Goal: Transaction & Acquisition: Subscribe to service/newsletter

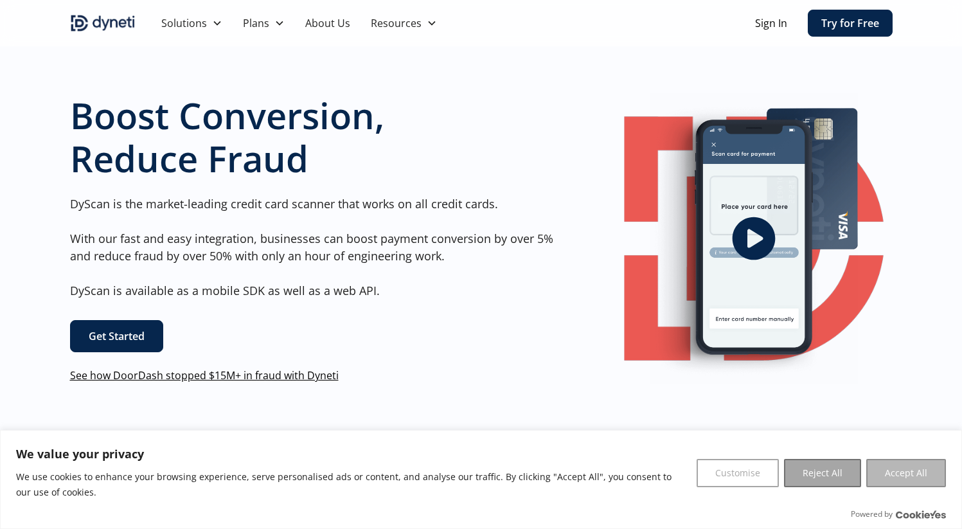
click at [904, 478] on button "Accept All" at bounding box center [906, 473] width 80 height 28
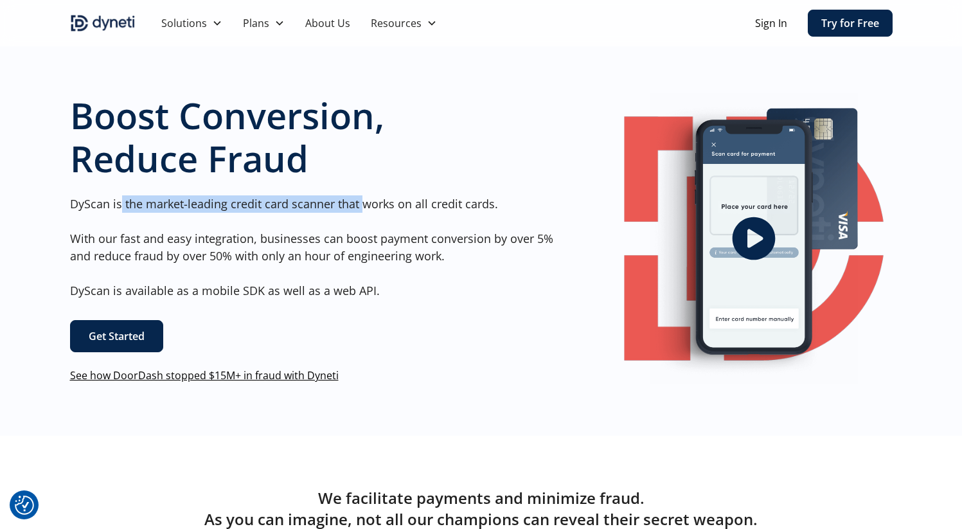
drag, startPoint x: 134, startPoint y: 208, endPoint x: 363, endPoint y: 212, distance: 228.2
click at [363, 212] on p "DyScan is the market-leading credit card scanner that works on all credit cards…" at bounding box center [317, 247] width 494 height 104
click at [121, 336] on link "Get Started" at bounding box center [116, 336] width 93 height 32
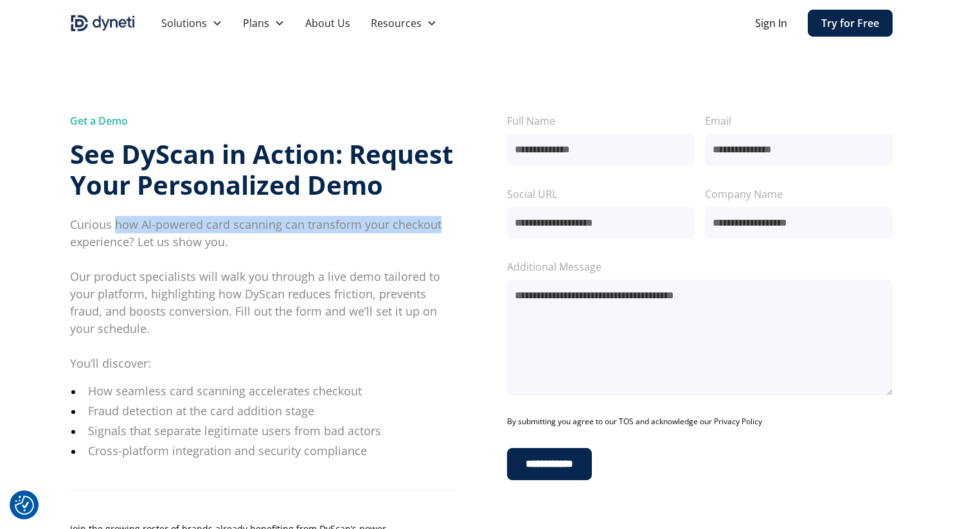
drag, startPoint x: 113, startPoint y: 224, endPoint x: 441, endPoint y: 231, distance: 327.9
click at [441, 231] on p "Curious how AI-powered card scanning can transform your checkout experience? Le…" at bounding box center [263, 294] width 386 height 156
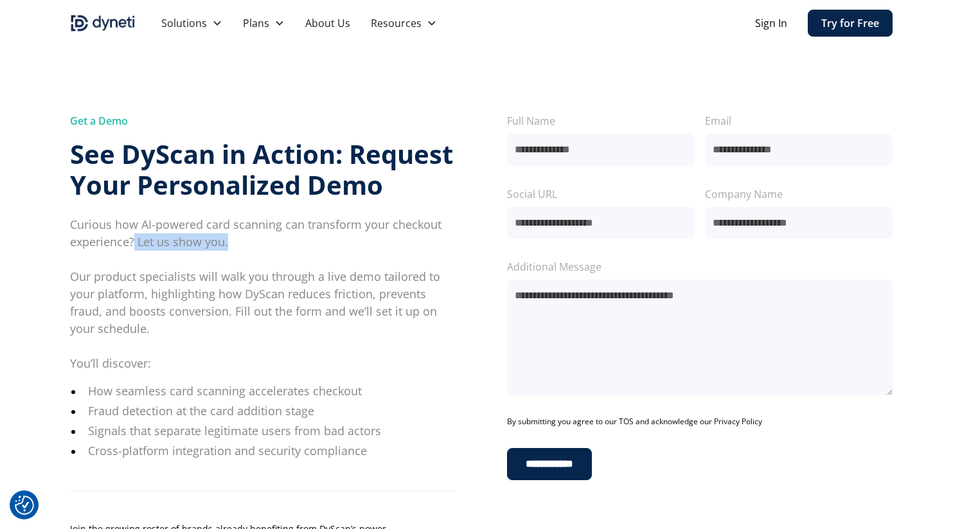
drag, startPoint x: 135, startPoint y: 243, endPoint x: 240, endPoint y: 245, distance: 105.4
click at [240, 245] on p "Curious how AI-powered card scanning can transform your checkout experience? Le…" at bounding box center [263, 294] width 386 height 156
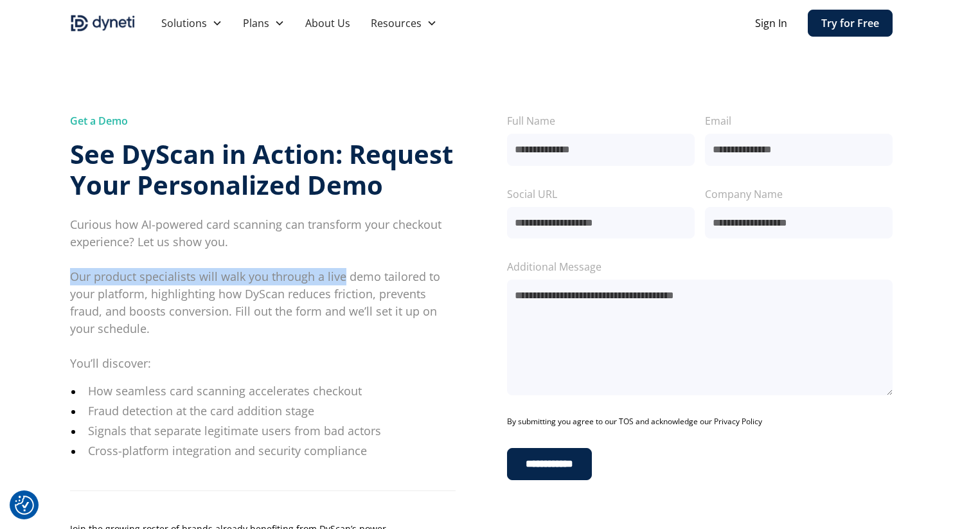
drag, startPoint x: 127, startPoint y: 276, endPoint x: 343, endPoint y: 276, distance: 215.3
click at [343, 276] on p "Curious how AI-powered card scanning can transform your checkout experience? Le…" at bounding box center [263, 294] width 386 height 156
click at [248, 283] on p "Curious how AI-powered card scanning can transform your checkout experience? Le…" at bounding box center [263, 294] width 386 height 156
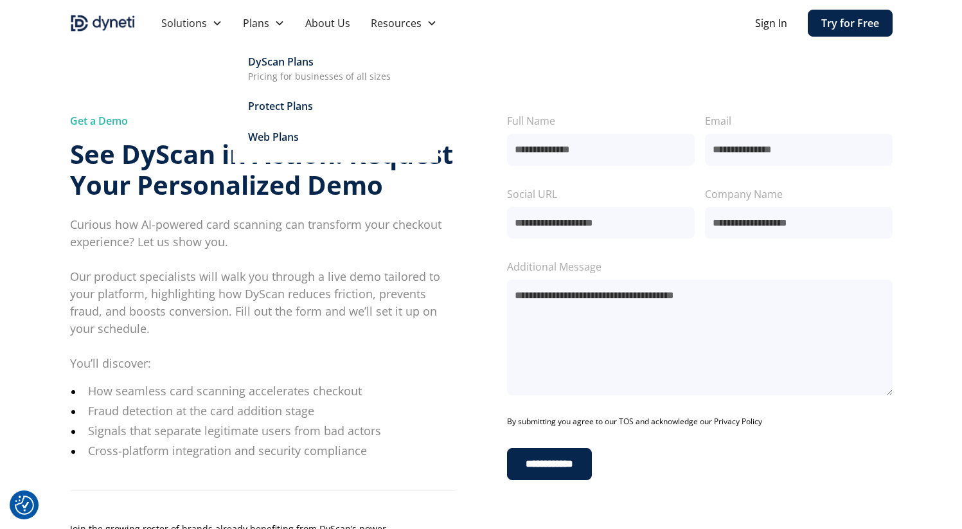
click at [292, 66] on div "DyScan Plans" at bounding box center [281, 61] width 66 height 15
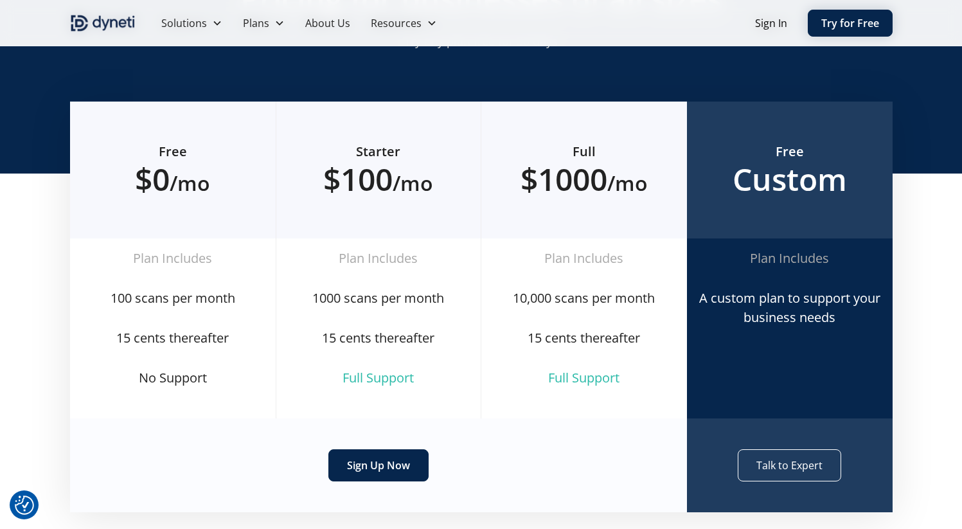
scroll to position [136, 0]
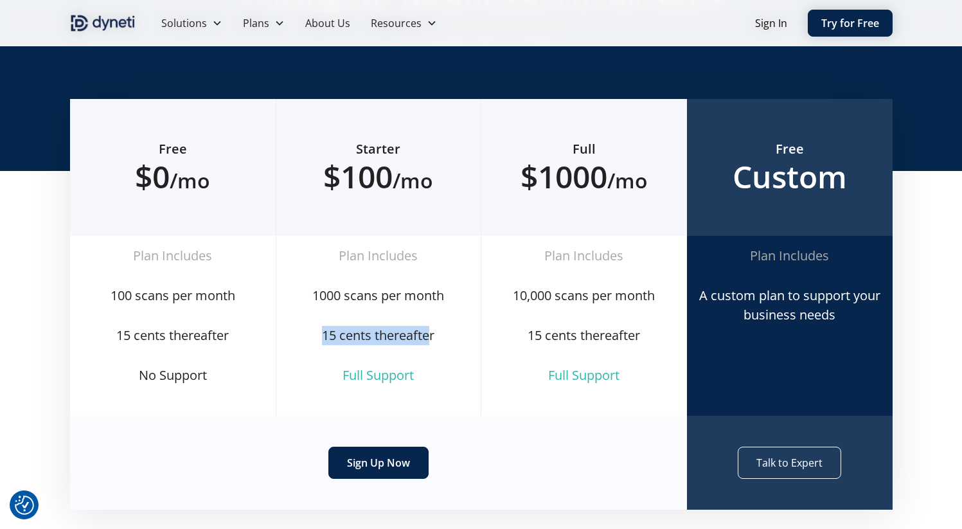
drag, startPoint x: 321, startPoint y: 335, endPoint x: 429, endPoint y: 336, distance: 108.0
click at [429, 336] on div "15 cents thereafter" at bounding box center [379, 335] width 184 height 19
click at [421, 298] on div "1000 scans per month" at bounding box center [379, 295] width 184 height 19
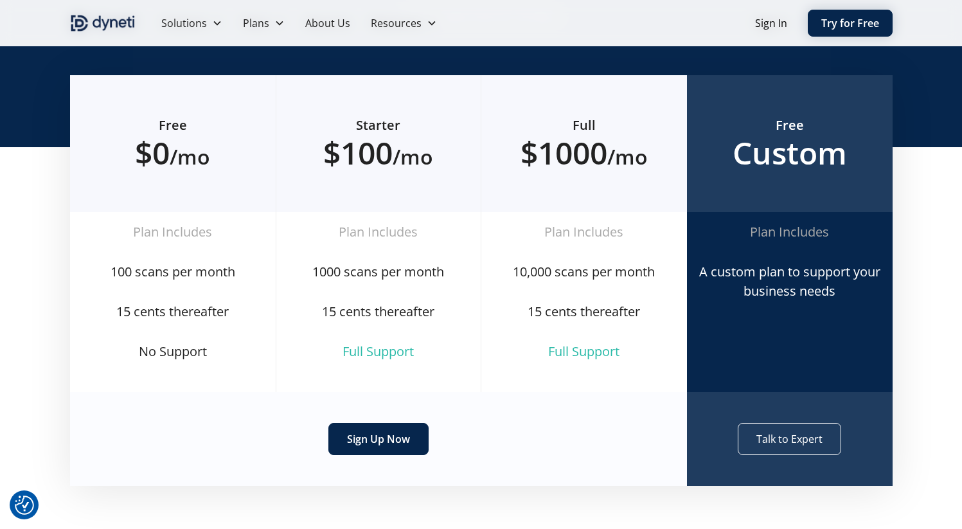
scroll to position [141, 0]
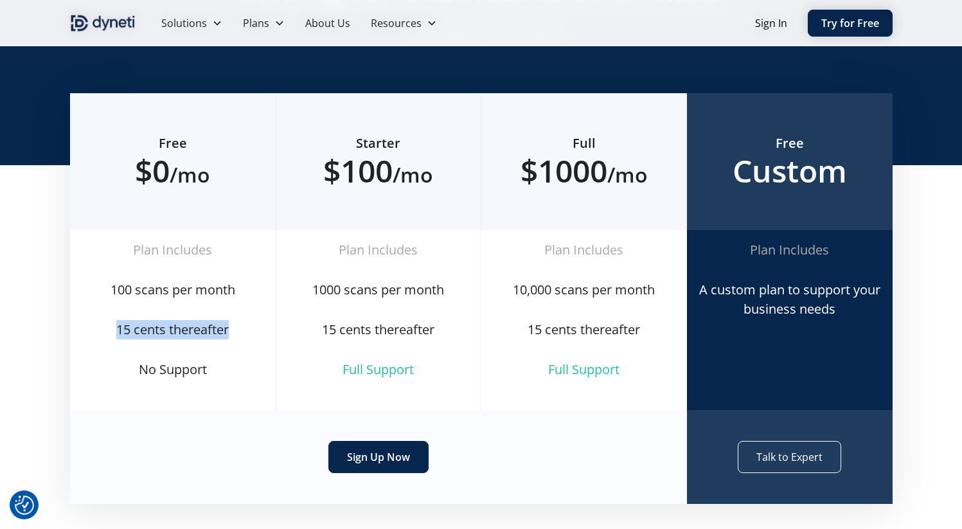
drag, startPoint x: 244, startPoint y: 330, endPoint x: 106, endPoint y: 334, distance: 138.2
click at [106, 334] on div "15 cents thereafter" at bounding box center [172, 329] width 185 height 19
copy div "15 cents thereafter"
click at [145, 432] on div "Sign Up Now" at bounding box center [378, 457] width 617 height 94
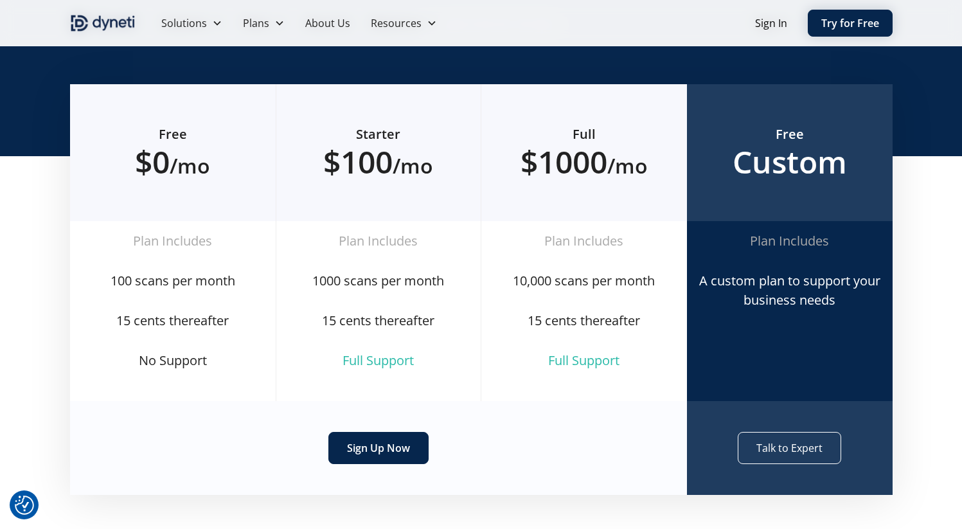
scroll to position [149, 0]
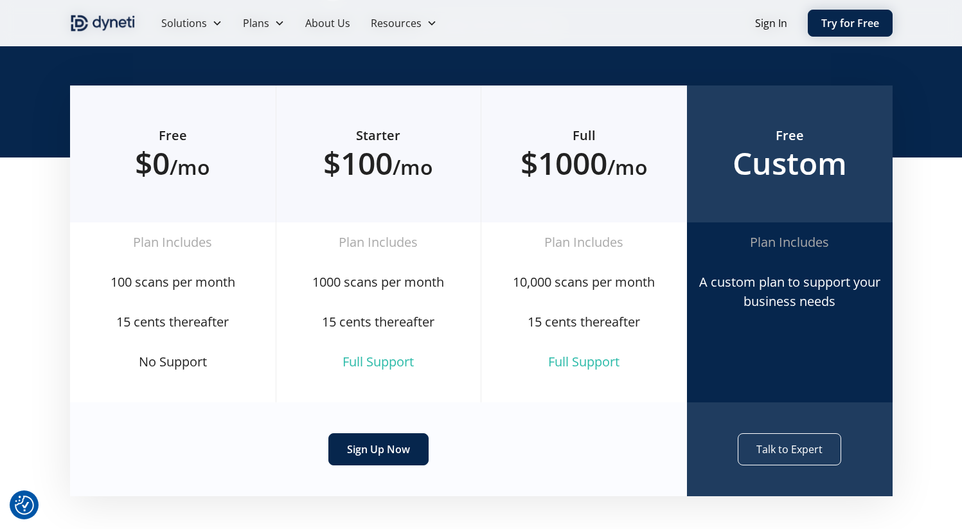
click at [521, 78] on div "Pricing for businesses of all sizes Try any plan free for 30 days" at bounding box center [481, 24] width 823 height 265
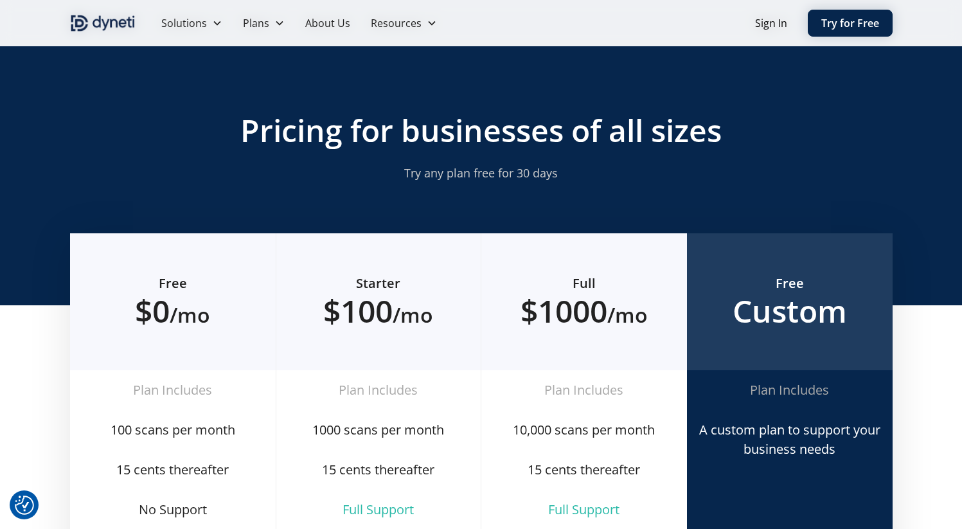
scroll to position [0, 0]
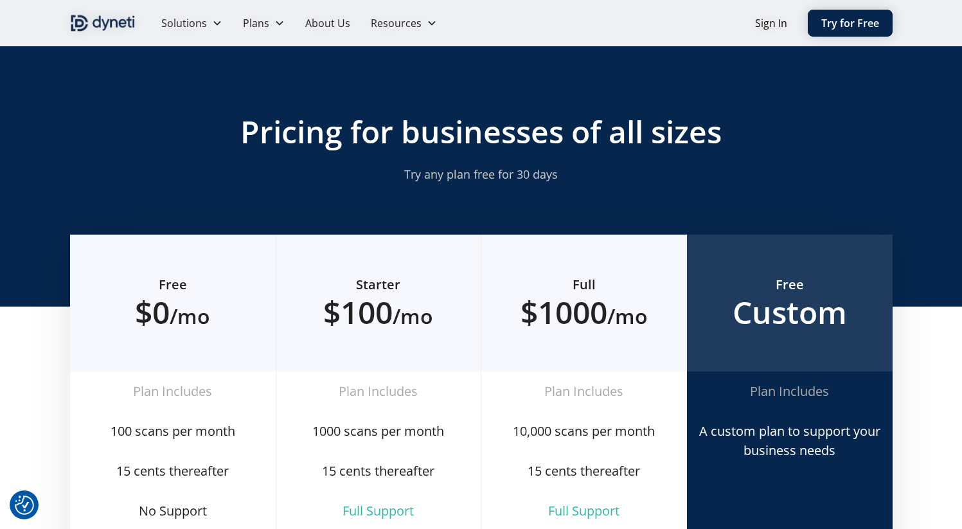
click at [94, 19] on img "home" at bounding box center [103, 23] width 66 height 21
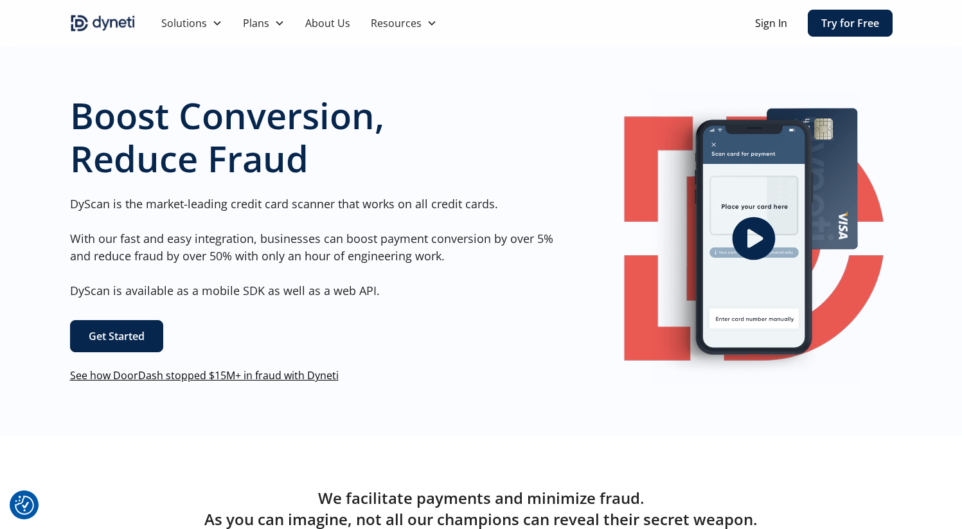
click at [536, 425] on div "Boost Conversion, Reduce Fraud DyScan is the market-leading credit card scanner…" at bounding box center [481, 238] width 823 height 395
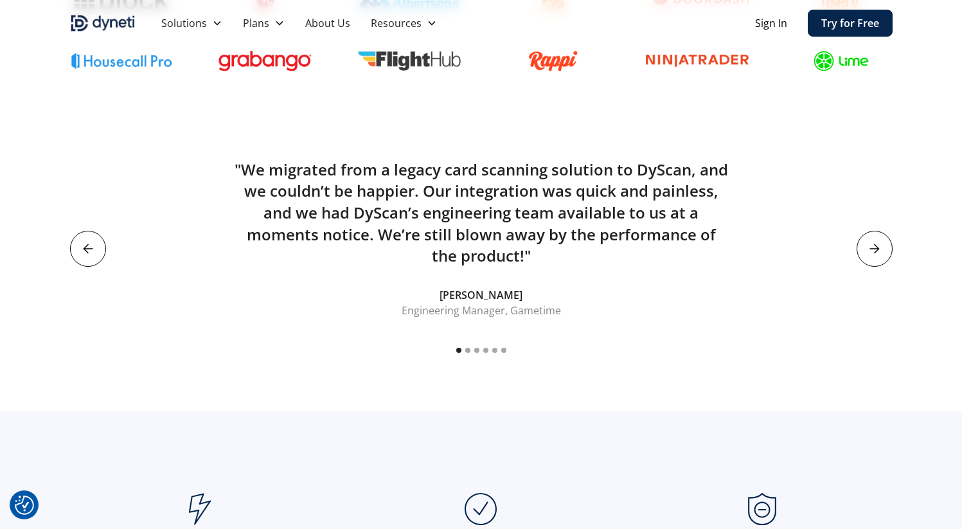
scroll to position [591, 0]
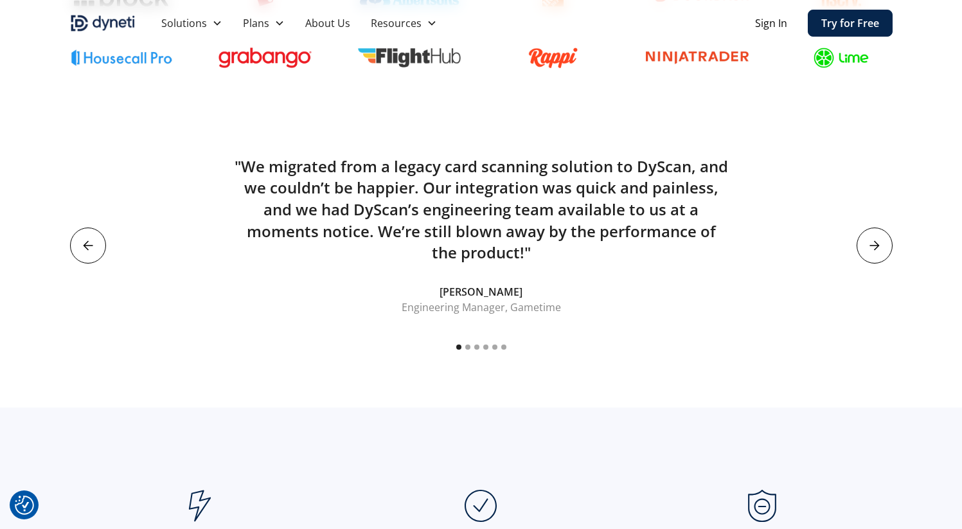
click at [884, 243] on div "next slide" at bounding box center [875, 246] width 36 height 36
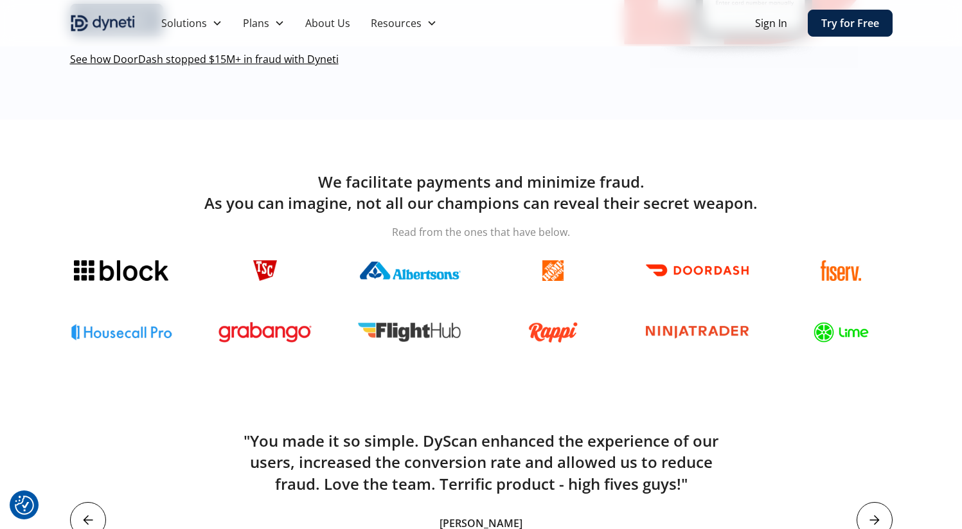
scroll to position [0, 0]
